Goal: Use online tool/utility: Utilize a website feature to perform a specific function

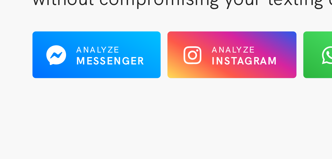
scroll to position [59, 0]
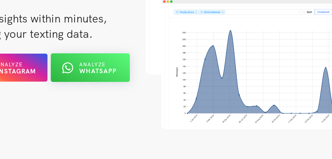
click at [135, 56] on b "WhatsApp" at bounding box center [141, 57] width 19 height 4
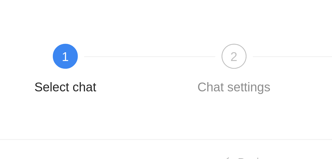
scroll to position [54, 0]
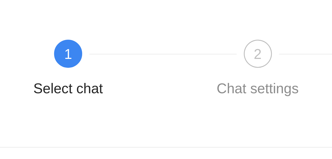
click at [16, 95] on div "1 Select chat" at bounding box center [36, 101] width 57 height 19
